Goal: Information Seeking & Learning: Learn about a topic

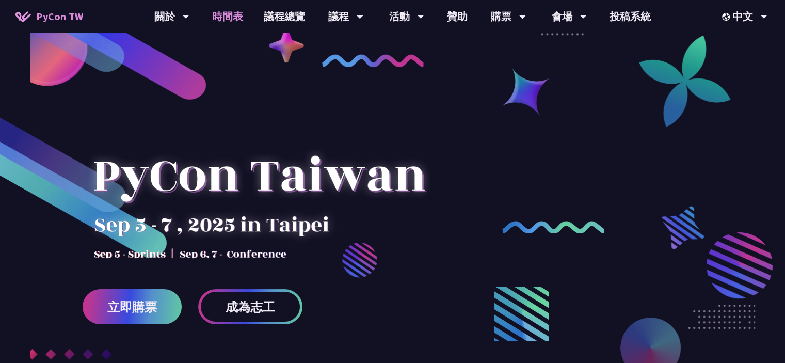
click at [240, 18] on link "時間表" at bounding box center [228, 16] width 52 height 33
click at [233, 13] on link "時間表" at bounding box center [228, 16] width 52 height 33
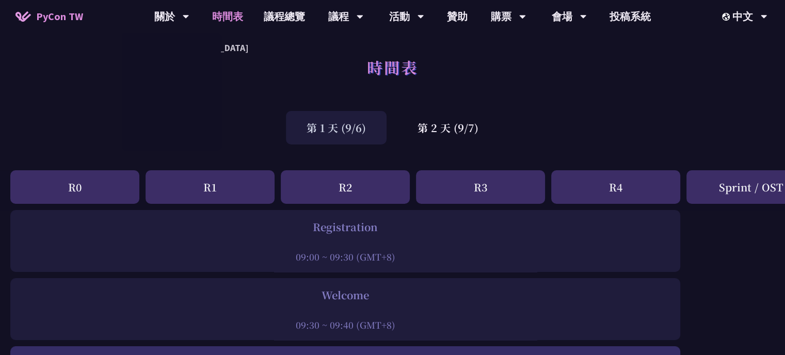
click at [56, 16] on span "PyCon TW" at bounding box center [59, 16] width 47 height 15
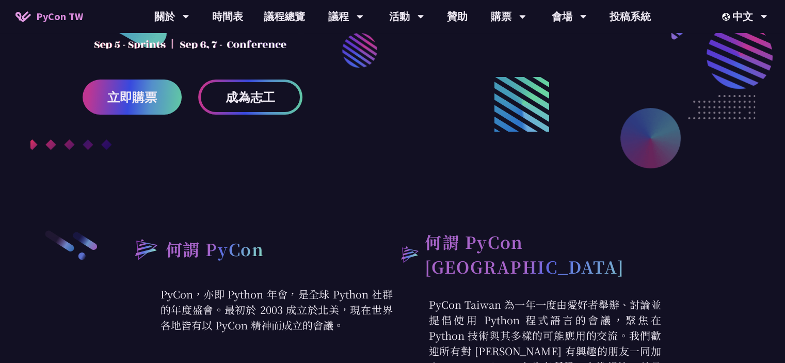
scroll to position [103, 0]
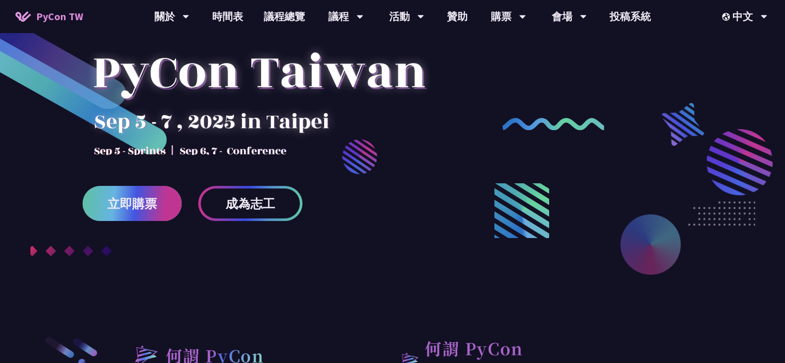
click at [157, 206] on link "立即購票" at bounding box center [132, 203] width 99 height 35
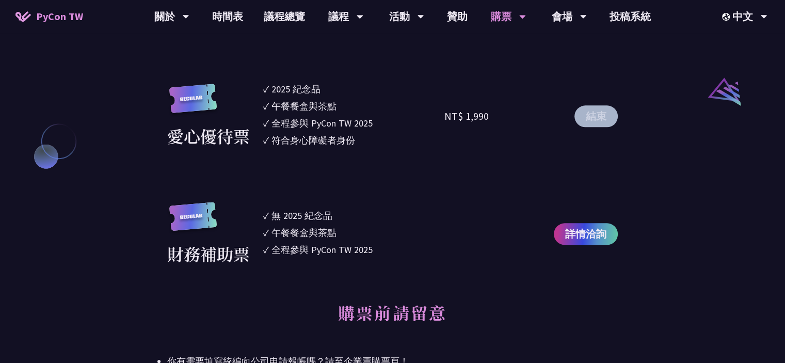
scroll to position [1136, 0]
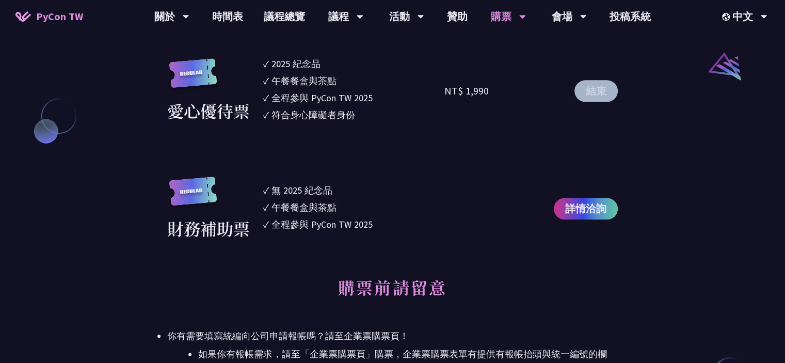
drag, startPoint x: 342, startPoint y: 195, endPoint x: 332, endPoint y: 188, distance: 12.3
click at [332, 188] on li "✓ 無 2025 紀念品" at bounding box center [354, 190] width 182 height 14
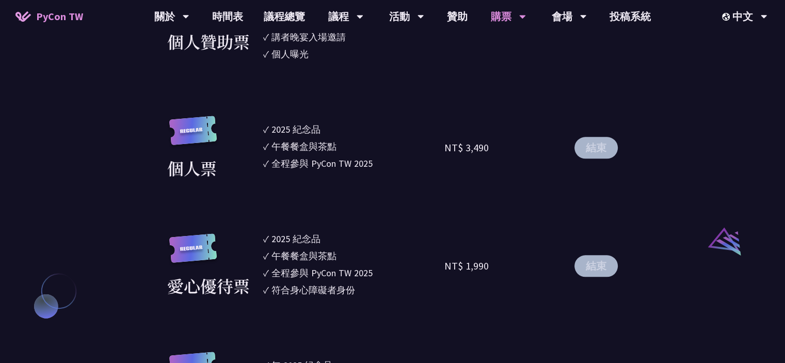
scroll to position [930, 0]
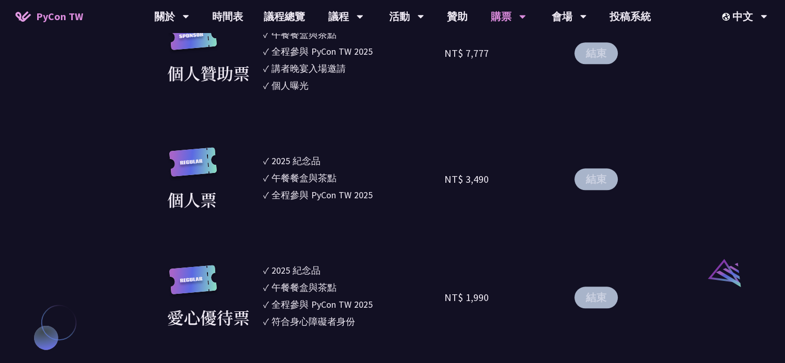
drag, startPoint x: 374, startPoint y: 198, endPoint x: 265, endPoint y: 166, distance: 112.9
click at [265, 166] on ul "✓ 2025 紀念品 ✓ 午餐餐盒與茶點 ✓ 全程參與 PyCon TW 2025" at bounding box center [354, 179] width 182 height 65
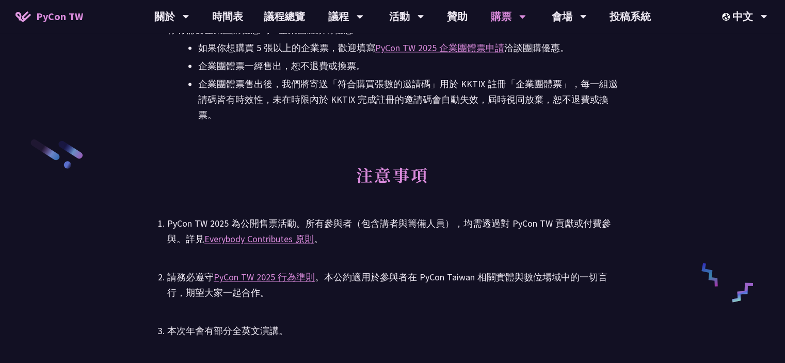
scroll to position [1549, 0]
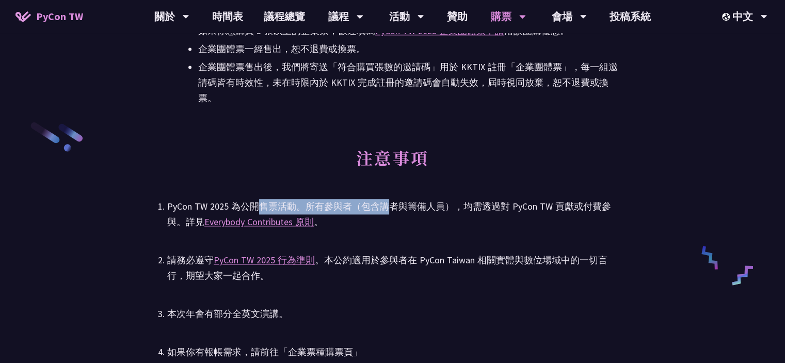
drag, startPoint x: 260, startPoint y: 205, endPoint x: 388, endPoint y: 210, distance: 128.2
click at [388, 210] on div "PyCon TW 2025 為公開售票活動。所有參與者（包含講者與籌備人員），均需透過對 PyCon TW 貢獻或付費參與。詳見 Everybody Cont…" at bounding box center [392, 214] width 451 height 31
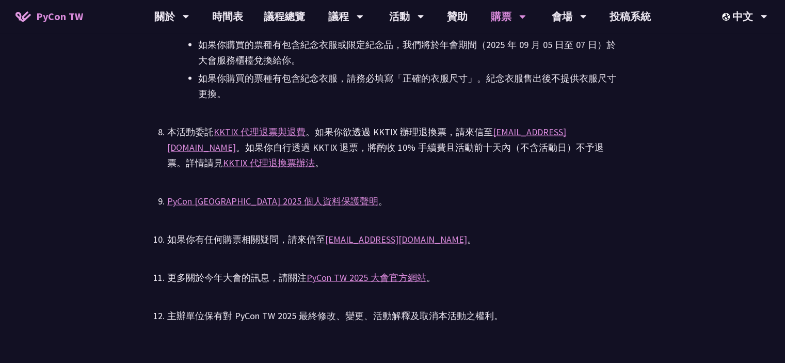
scroll to position [2272, 0]
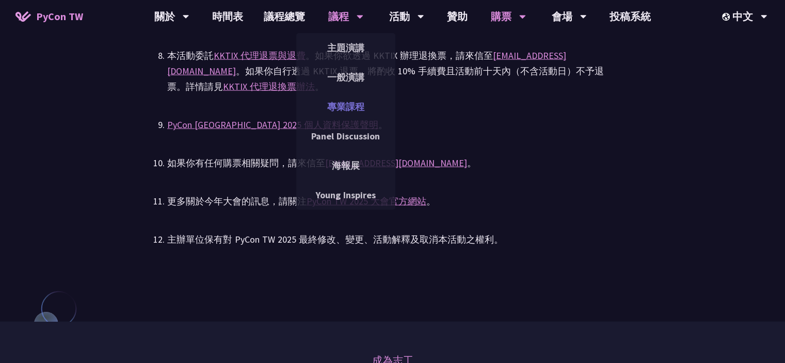
click at [356, 103] on link "專業課程" at bounding box center [345, 107] width 99 height 24
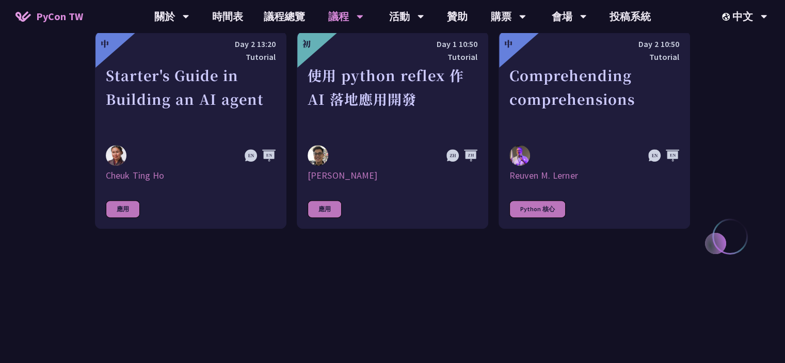
scroll to position [310, 0]
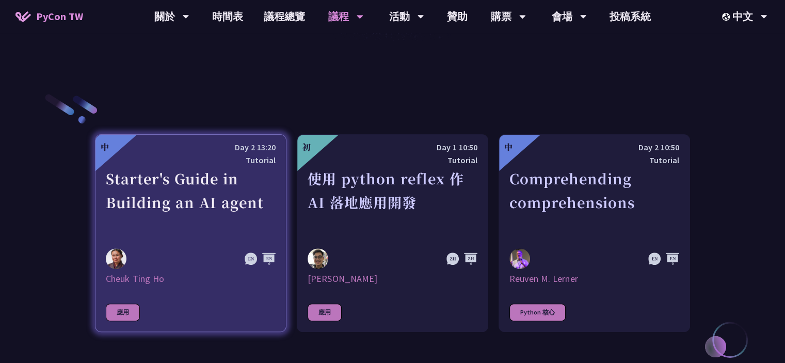
click at [258, 214] on div "Starter's Guide in Building an AI agent" at bounding box center [191, 202] width 170 height 71
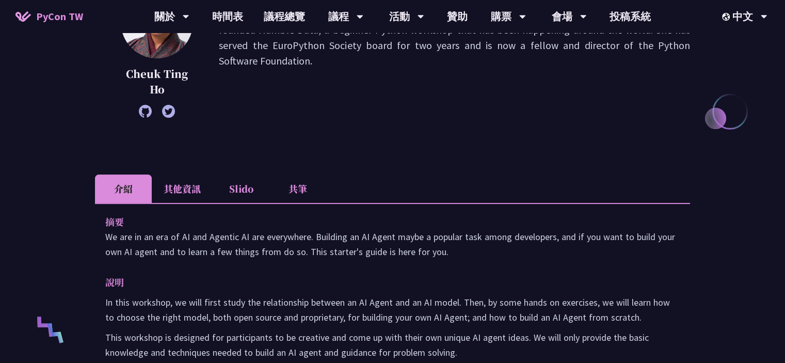
scroll to position [310, 0]
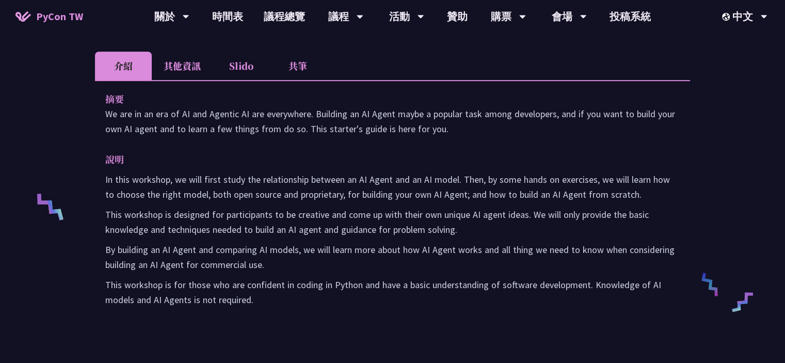
drag, startPoint x: 107, startPoint y: 115, endPoint x: 469, endPoint y: 134, distance: 362.5
click at [469, 134] on p "We are in an era of AI and Agentic AI are everywhere. Building an AI Agent mayb…" at bounding box center [392, 121] width 575 height 30
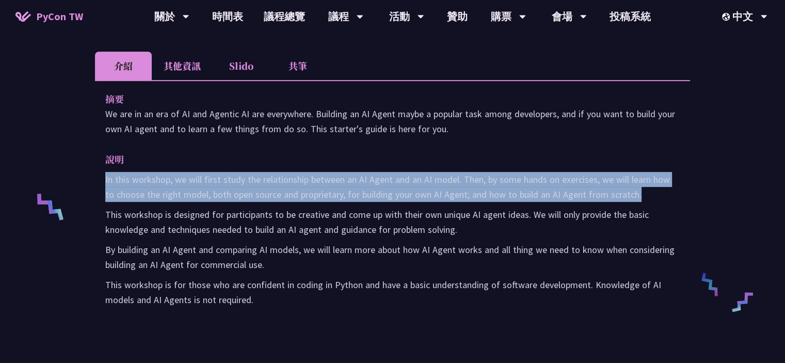
drag, startPoint x: 649, startPoint y: 192, endPoint x: 106, endPoint y: 183, distance: 543.3
click at [106, 183] on p "In this workshop, we will first study the relationship between an AI Agent and …" at bounding box center [392, 187] width 575 height 30
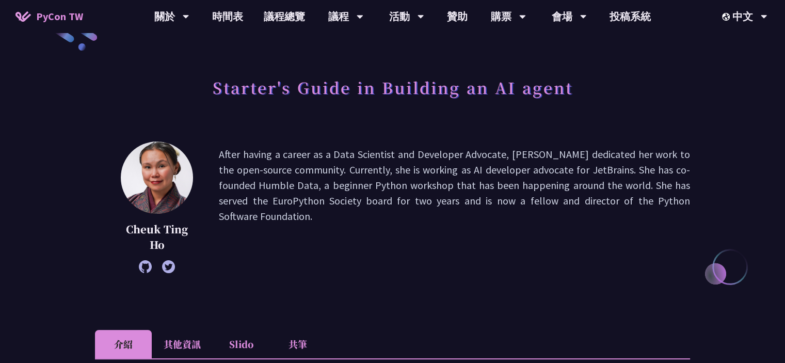
scroll to position [0, 0]
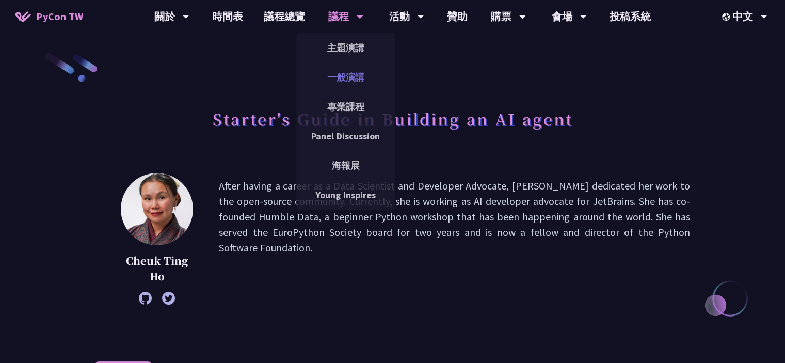
click at [355, 74] on link "一般演講" at bounding box center [345, 77] width 99 height 24
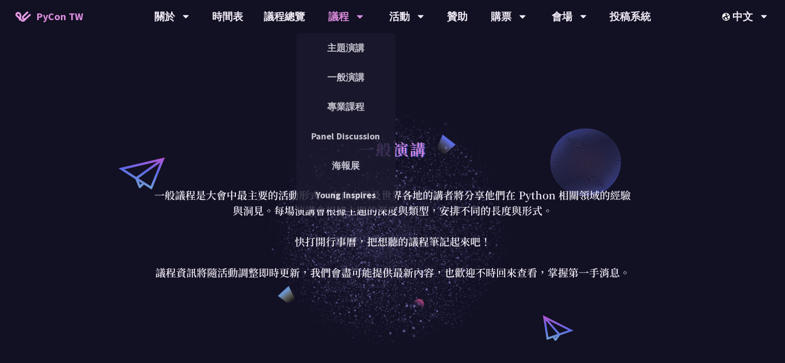
click at [357, 21] on icon at bounding box center [360, 16] width 7 height 10
click at [357, 104] on link "專業課程" at bounding box center [345, 107] width 99 height 24
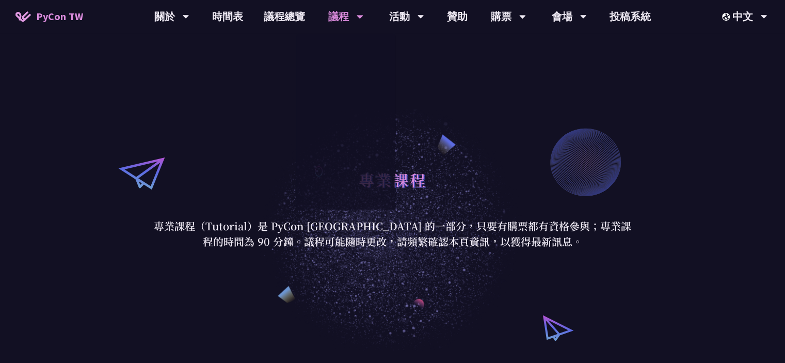
scroll to position [310, 0]
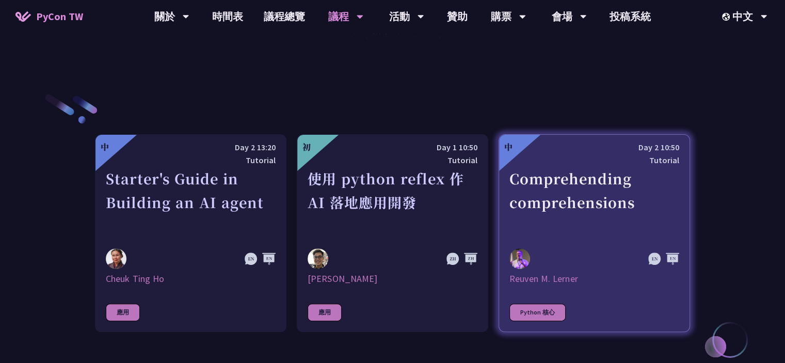
click at [566, 235] on div "Comprehending comprehensions" at bounding box center [595, 202] width 170 height 71
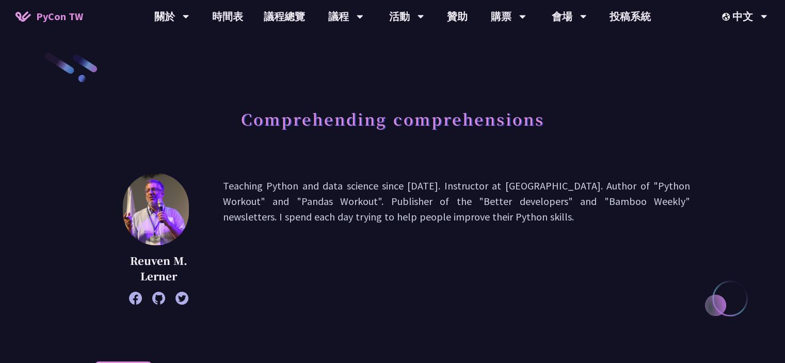
drag, startPoint x: 224, startPoint y: 190, endPoint x: 521, endPoint y: 217, distance: 298.3
click at [521, 217] on p "Teaching Python and data science since [DATE]. Instructor at [GEOGRAPHIC_DATA].…" at bounding box center [456, 238] width 467 height 121
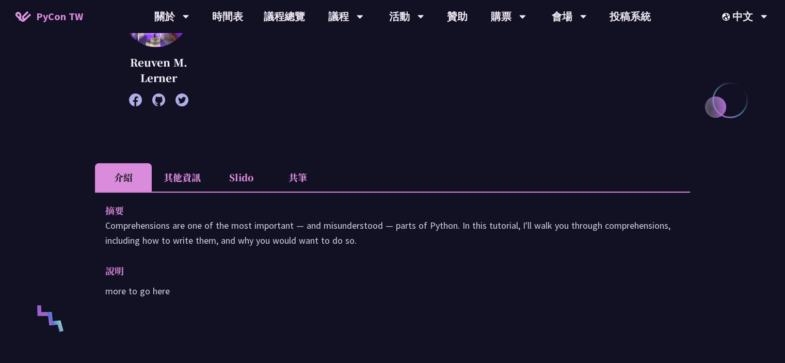
scroll to position [207, 0]
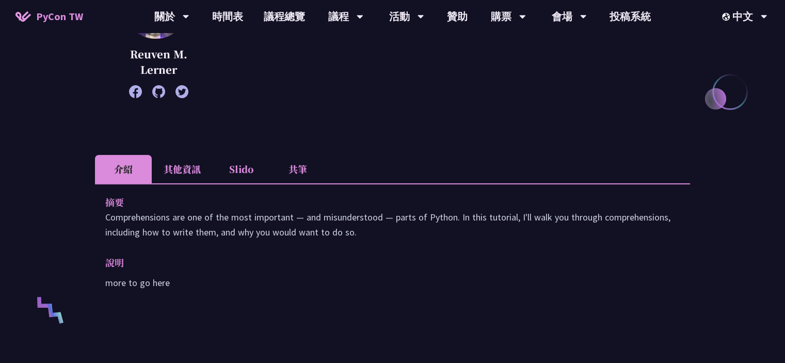
click at [202, 163] on li "其他資訊" at bounding box center [182, 169] width 61 height 28
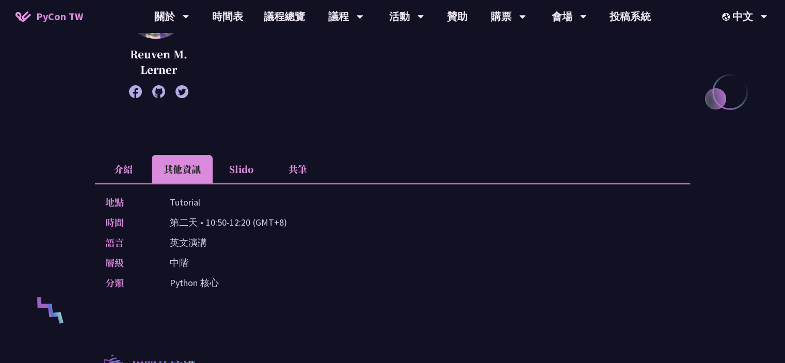
click at [138, 166] on li "介紹" at bounding box center [123, 169] width 57 height 28
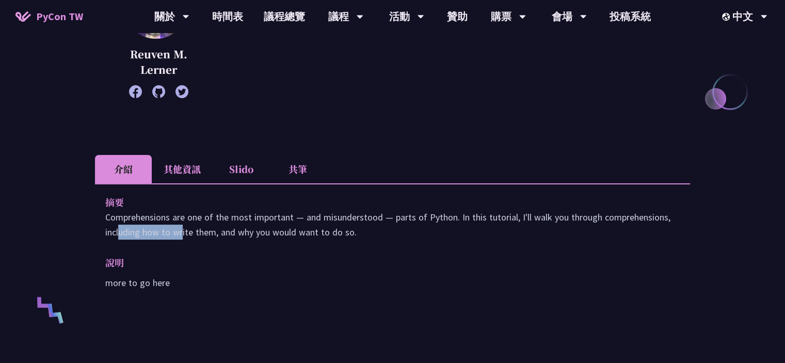
drag, startPoint x: 599, startPoint y: 217, endPoint x: 665, endPoint y: 218, distance: 65.6
click at [665, 218] on p "Comprehensions are one of the most important — and misunderstood — parts of Pyt…" at bounding box center [392, 225] width 575 height 30
copy p "comprehensions"
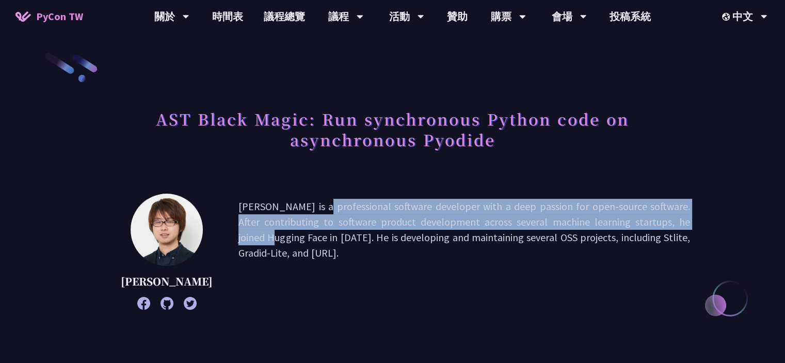
drag, startPoint x: 231, startPoint y: 210, endPoint x: 639, endPoint y: 221, distance: 408.6
click at [639, 221] on p "Yuichiro is a professional software developer with a deep passion for open-sour…" at bounding box center [465, 252] width 452 height 106
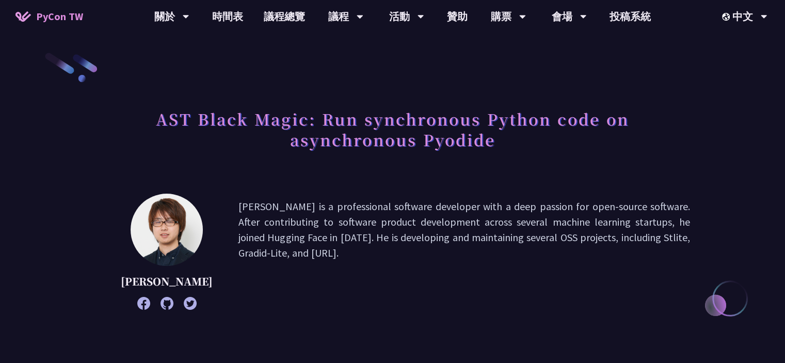
click at [542, 241] on p "Yuichiro is a professional software developer with a deep passion for open-sour…" at bounding box center [465, 252] width 452 height 106
drag, startPoint x: 611, startPoint y: 237, endPoint x: 633, endPoint y: 238, distance: 21.2
click at [633, 238] on p "Yuichiro is a professional software developer with a deep passion for open-sour…" at bounding box center [465, 252] width 452 height 106
copy p "Stlite"
drag, startPoint x: 640, startPoint y: 239, endPoint x: 687, endPoint y: 234, distance: 47.3
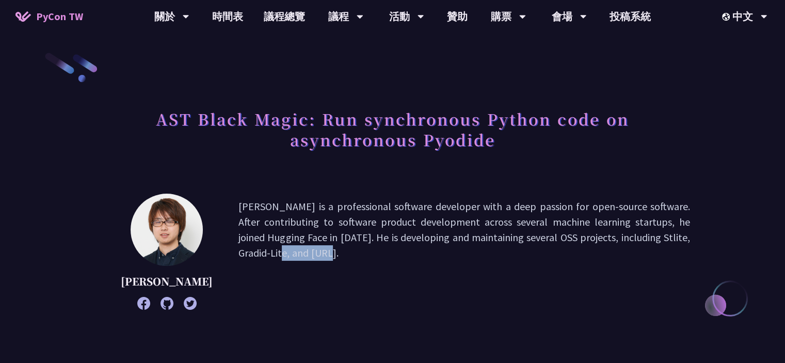
click at [687, 234] on p "Yuichiro is a professional software developer with a deep passion for open-sour…" at bounding box center [465, 252] width 452 height 106
copy p "Gradid-Lite"
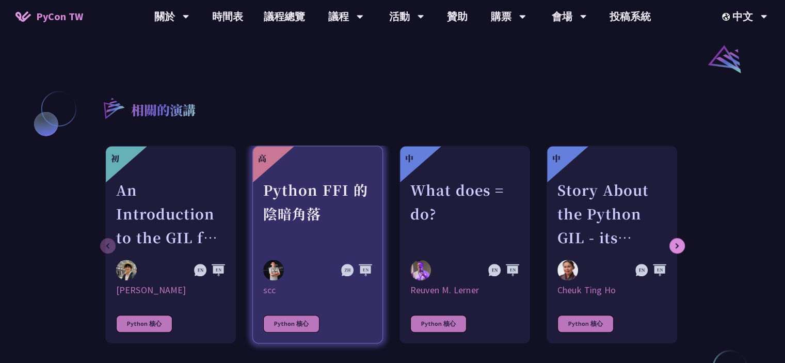
scroll to position [930, 0]
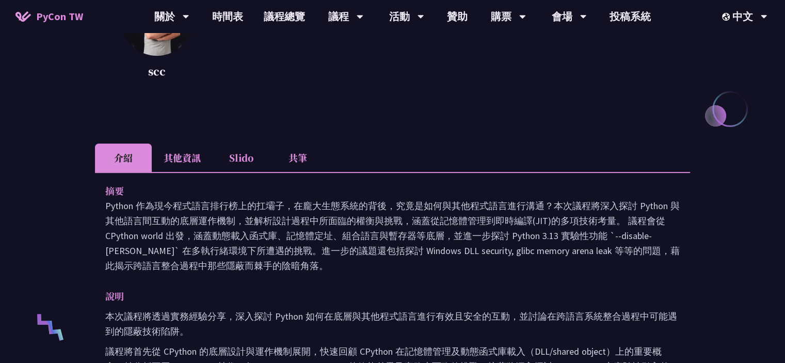
scroll to position [207, 0]
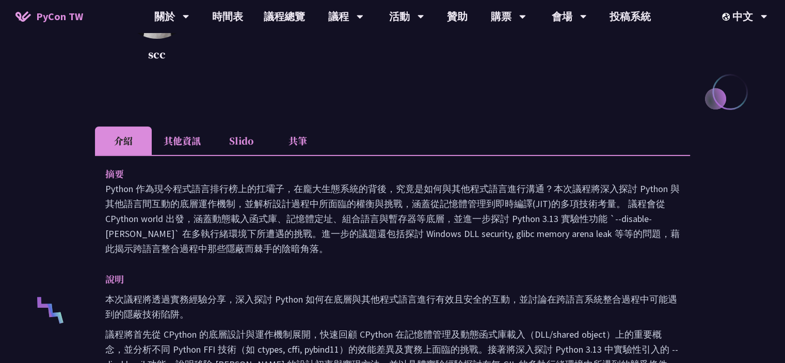
drag, startPoint x: 101, startPoint y: 194, endPoint x: 585, endPoint y: 247, distance: 486.3
click at [527, 254] on p "Python 作為現今程式語言排行榜上的扛壩子，在龐大生態系統的背後，究竟是如何與其他程式語言進行溝通？本次議程將深入探討 Python 與其他語言間互動的底…" at bounding box center [392, 218] width 575 height 75
drag, startPoint x: 258, startPoint y: 247, endPoint x: 103, endPoint y: 192, distance: 164.0
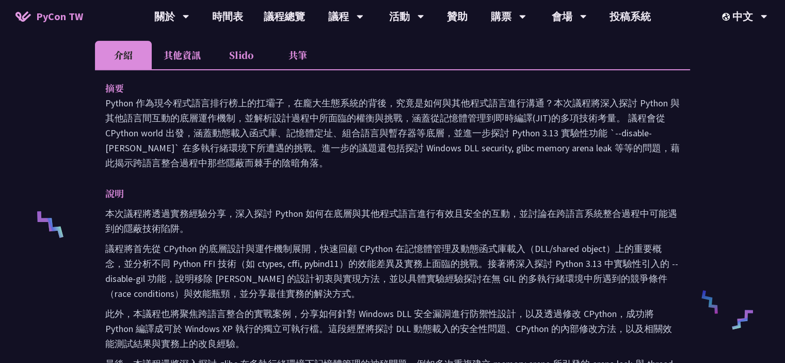
scroll to position [310, 0]
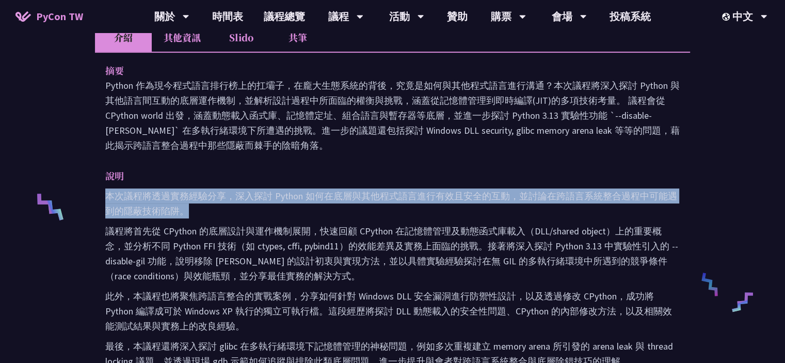
drag, startPoint x: 193, startPoint y: 211, endPoint x: 104, endPoint y: 197, distance: 90.5
click at [104, 197] on div "摘要 Python 作為現今程式語言排行榜上的扛壩子，在龐大生態系統的背後，究竟是如何與其他程式語言進行溝通？本次議程將深入探討 Python 與其他語言間互…" at bounding box center [392, 326] width 595 height 548
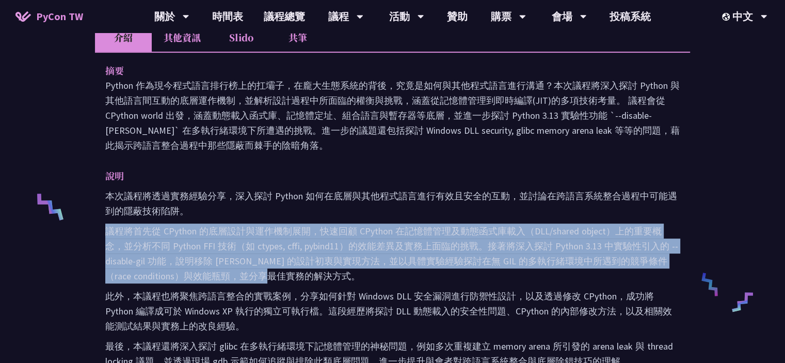
drag, startPoint x: 107, startPoint y: 230, endPoint x: 518, endPoint y: 275, distance: 413.5
click at [518, 275] on p "議程將首先從 CPython 的底層設計與運作機制展開，快速回顧 CPython 在記憶體管理及動態函式庫載入（DLL/shared object）上的重要概…" at bounding box center [392, 254] width 575 height 60
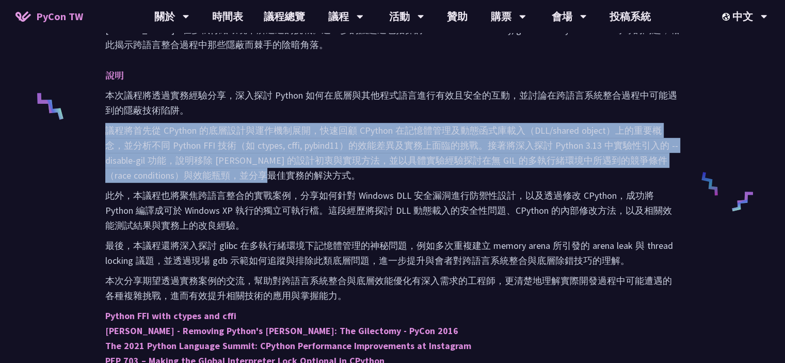
scroll to position [0, 0]
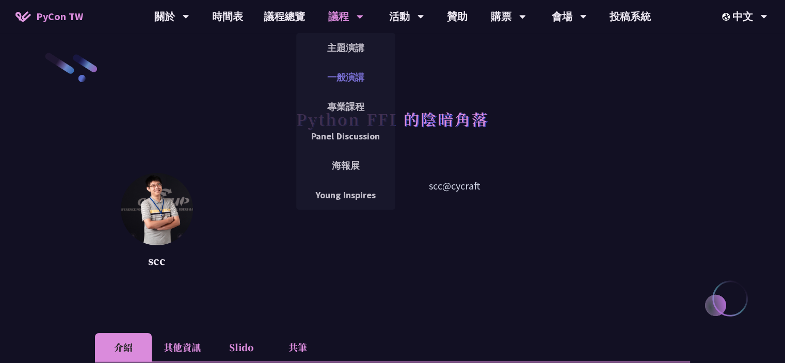
click at [345, 69] on link "一般演講" at bounding box center [345, 77] width 99 height 24
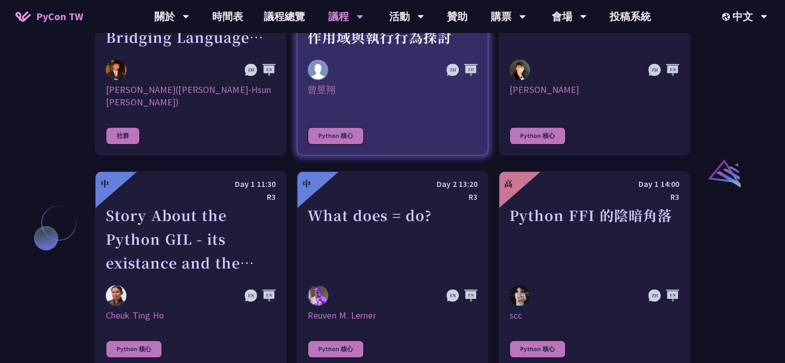
scroll to position [1136, 0]
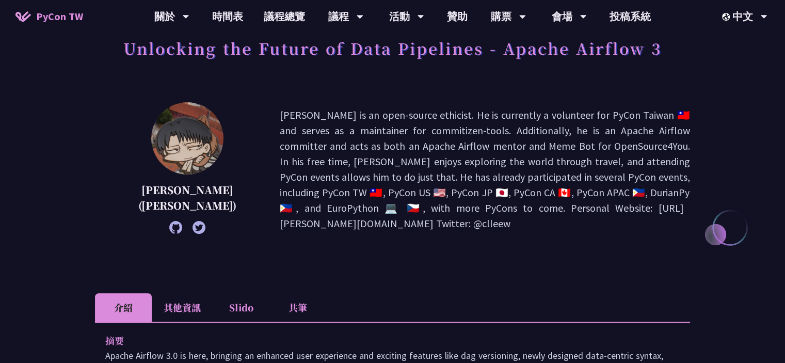
scroll to position [103, 0]
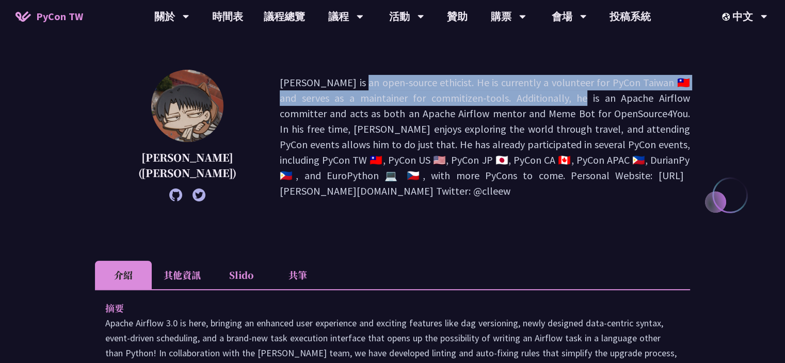
drag, startPoint x: 218, startPoint y: 81, endPoint x: 395, endPoint y: 100, distance: 177.2
click at [395, 100] on div "李唯 (Wei Lee) Wei Lee is an open-source ethicist. He is currently a volunteer fo…" at bounding box center [392, 137] width 595 height 134
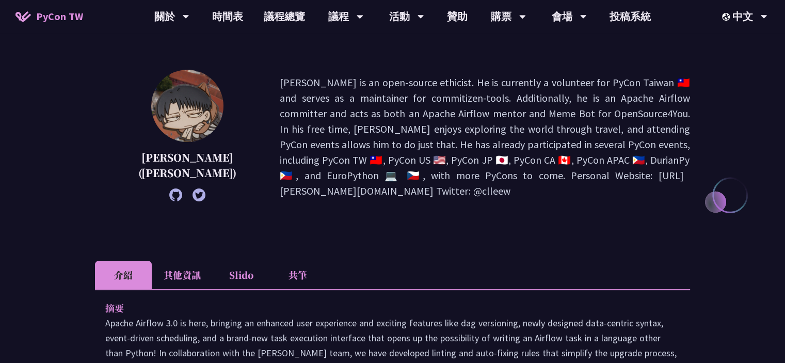
click at [344, 117] on p "Wei Lee is an open-source ethicist. He is currently a volunteer for PyCon Taiwa…" at bounding box center [485, 137] width 411 height 124
drag, startPoint x: 287, startPoint y: 99, endPoint x: 363, endPoint y: 96, distance: 75.5
click at [363, 96] on p "Wei Lee is an open-source ethicist. He is currently a volunteer for PyCon Taiwa…" at bounding box center [485, 137] width 411 height 124
copy p "mmitizen-tools."
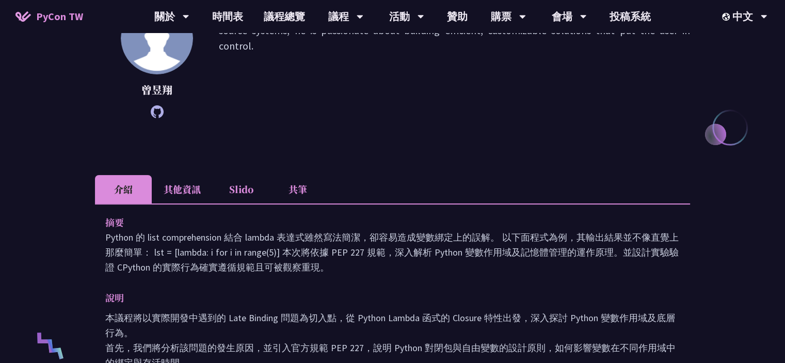
scroll to position [207, 0]
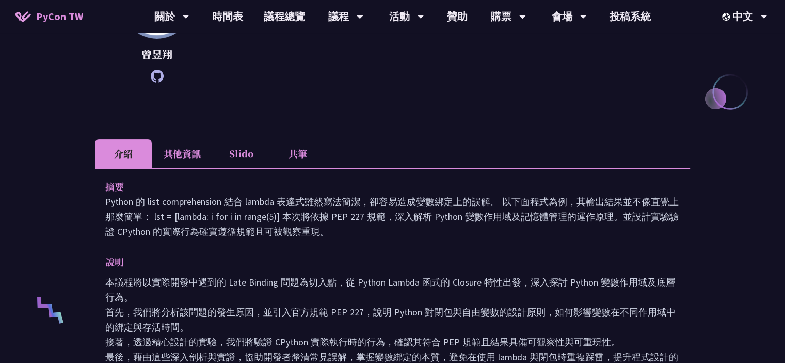
drag, startPoint x: 342, startPoint y: 230, endPoint x: 105, endPoint y: 200, distance: 238.4
click at [105, 200] on p "Python 的 list comprehension 結合 lambda 表達式雖然寫法簡潔，卻容易造成變數綁定上的誤解。 以下面程式為例，其輸出結果並不像…" at bounding box center [392, 216] width 575 height 45
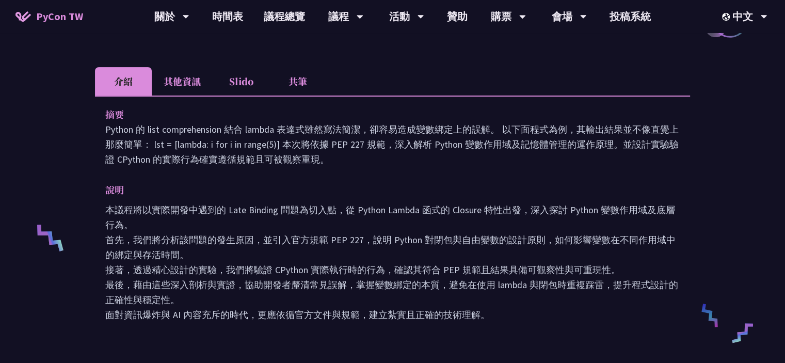
scroll to position [310, 0]
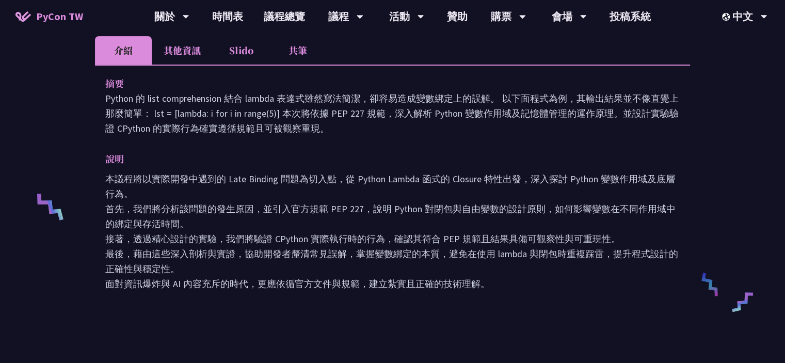
drag, startPoint x: 180, startPoint y: 242, endPoint x: 341, endPoint y: 264, distance: 162.6
click at [341, 264] on p "本議程將以實際開發中遇到的 Late Binding 問題為切入點，從 Python Lambda 函式的 Closure 特性出發，深入探討 Python …" at bounding box center [392, 231] width 575 height 120
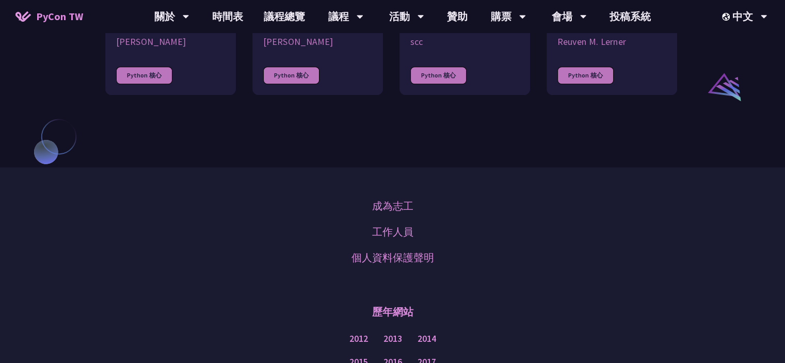
scroll to position [723, 0]
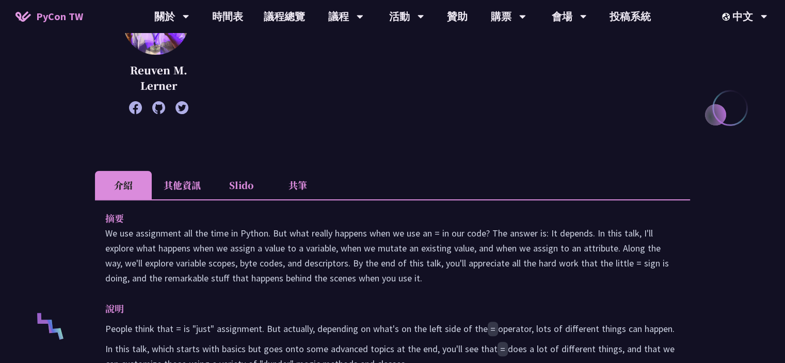
scroll to position [207, 0]
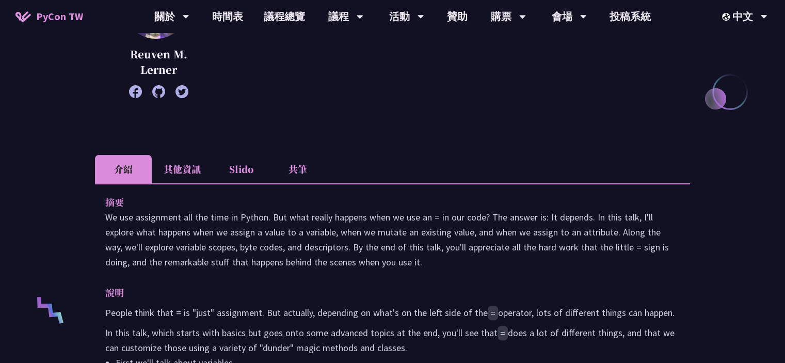
drag, startPoint x: 107, startPoint y: 219, endPoint x: 490, endPoint y: 259, distance: 384.7
click at [490, 259] on p "We use assignment all the time in Python. But what really happens when we use a…" at bounding box center [392, 240] width 575 height 60
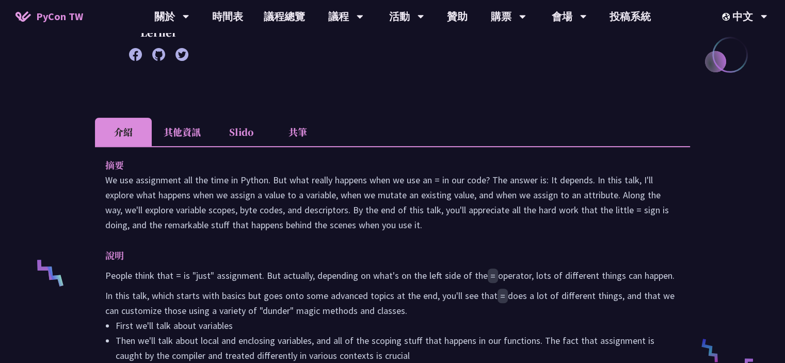
scroll to position [310, 0]
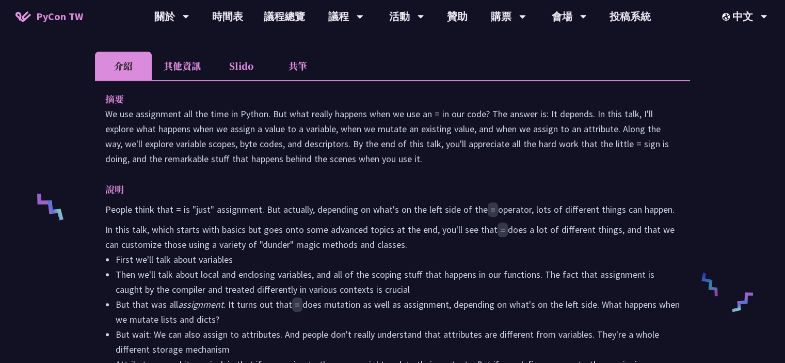
drag, startPoint x: 106, startPoint y: 207, endPoint x: 679, endPoint y: 212, distance: 572.7
click at [679, 212] on p "People think that = is "just" assignment. But actually, depending on what's on …" at bounding box center [392, 209] width 575 height 15
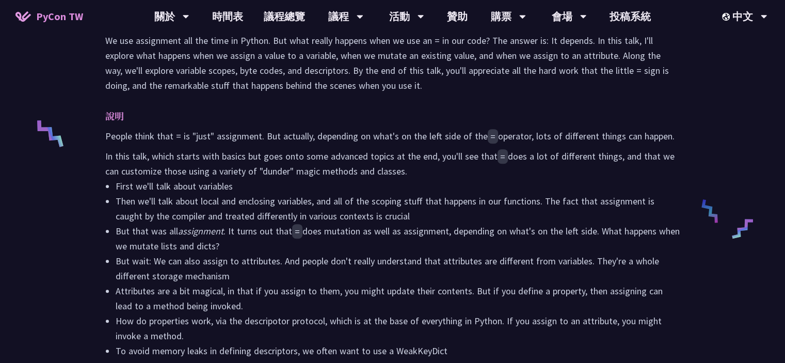
scroll to position [413, 0]
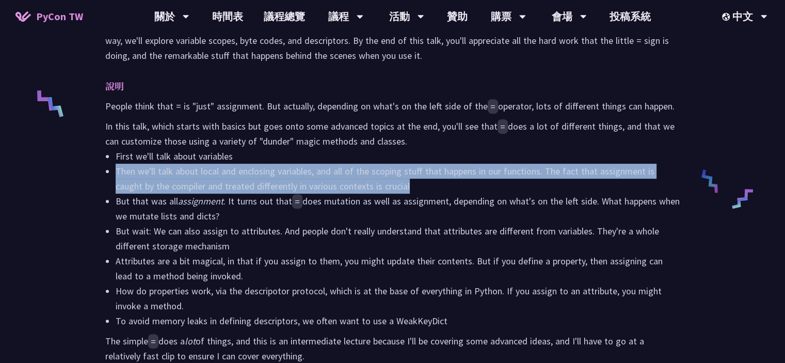
drag, startPoint x: 109, startPoint y: 171, endPoint x: 665, endPoint y: 189, distance: 555.4
click at [665, 189] on ul "First we'll talk about variables Then we'll talk about local and enclosing vari…" at bounding box center [392, 239] width 575 height 180
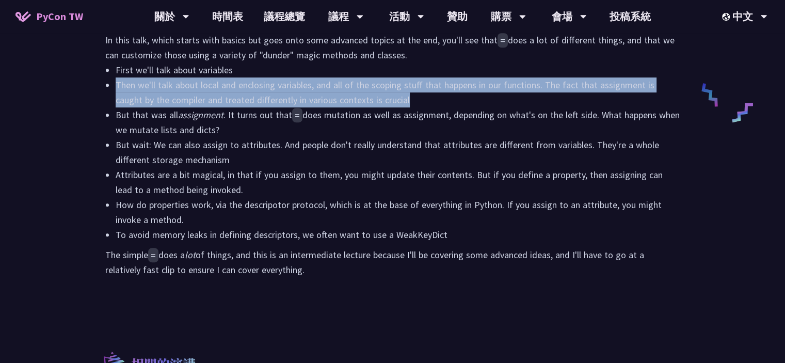
scroll to position [516, 0]
